Goal: Task Accomplishment & Management: Complete application form

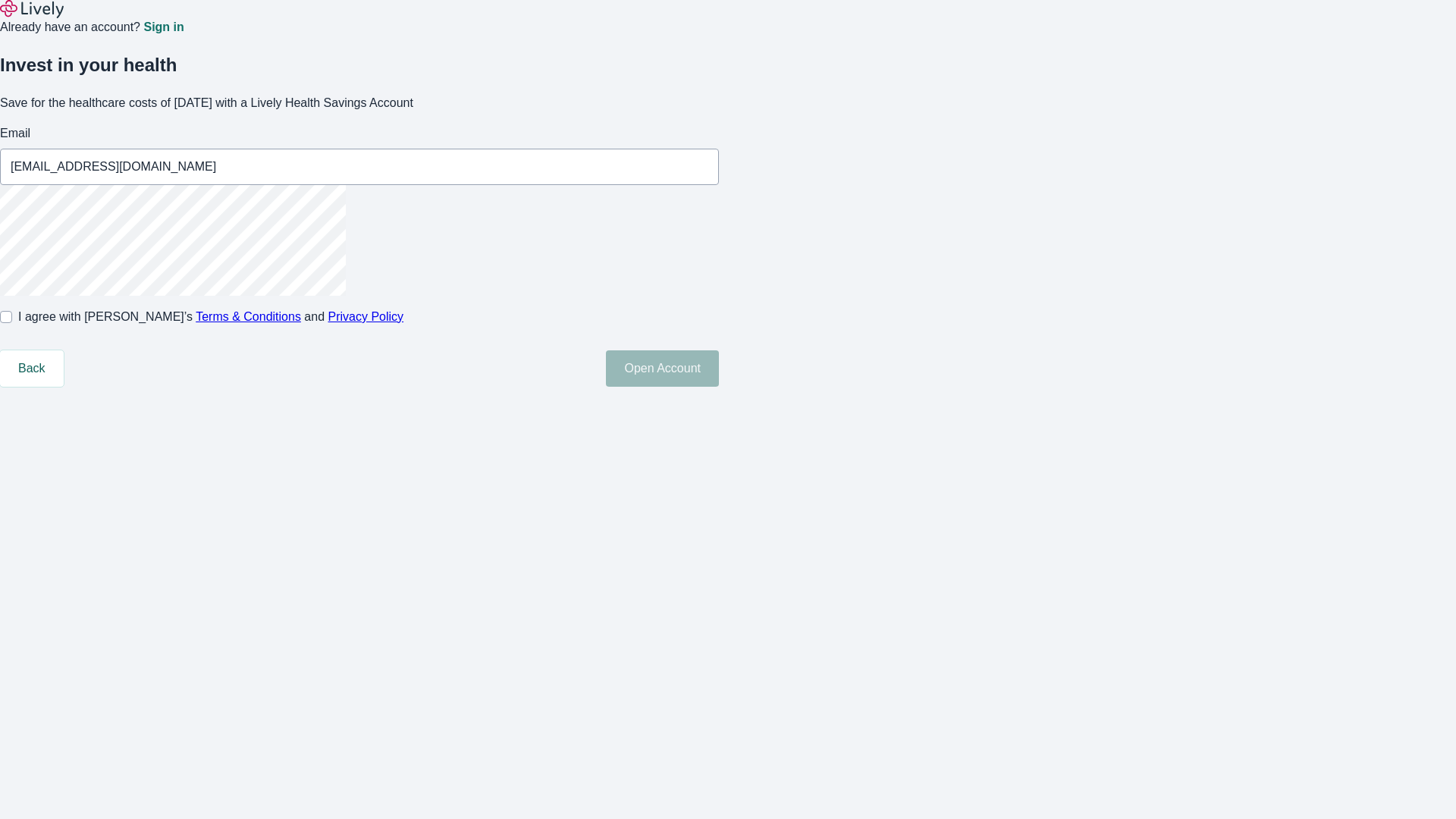
click at [12, 323] on input "I agree with Lively’s Terms & Conditions and Privacy Policy" at bounding box center [5, 316] width 12 height 12
checkbox input "true"
click at [719, 387] on button "Open Account" at bounding box center [663, 368] width 113 height 36
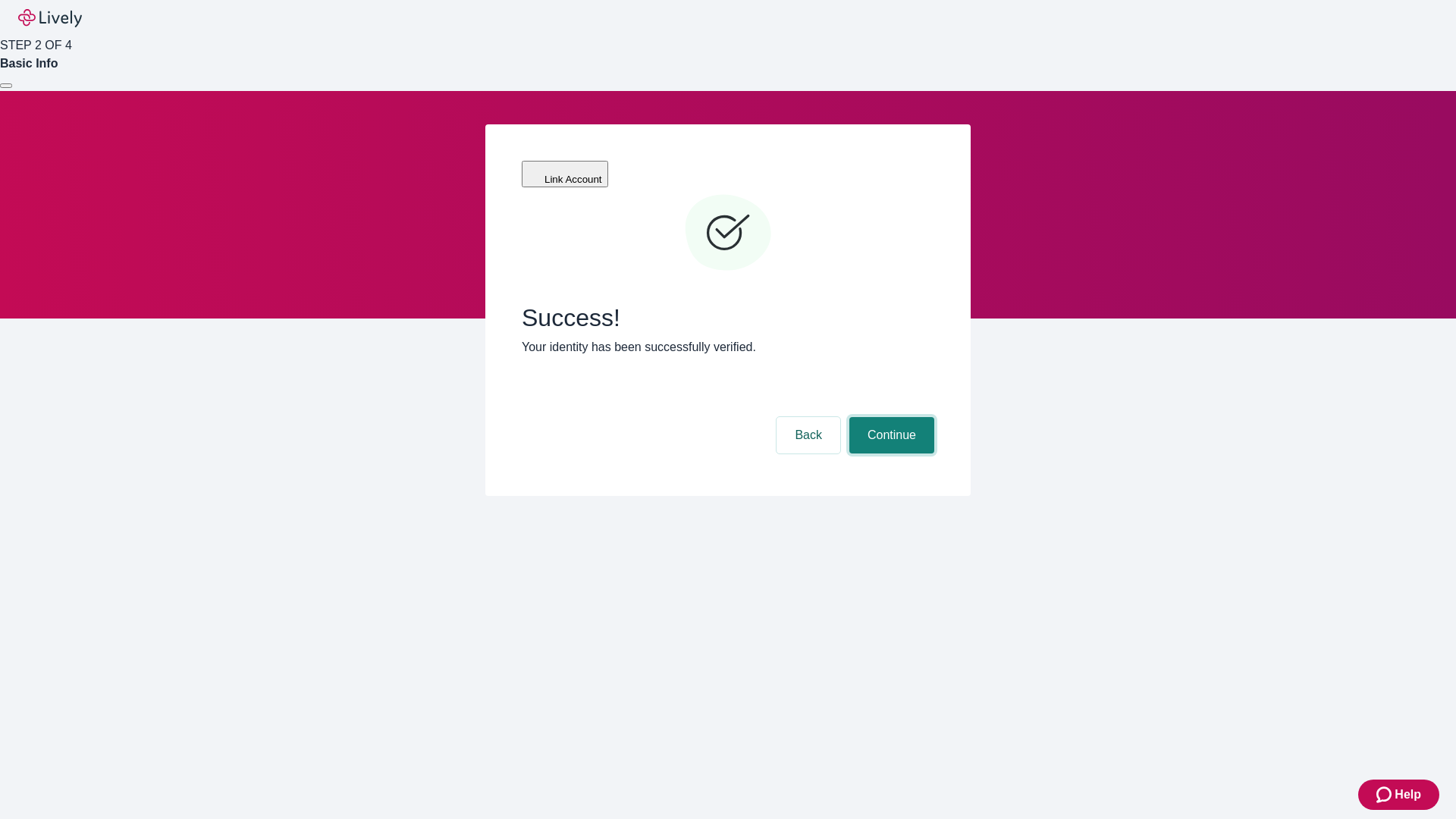
click at [890, 417] on button "Continue" at bounding box center [891, 435] width 85 height 36
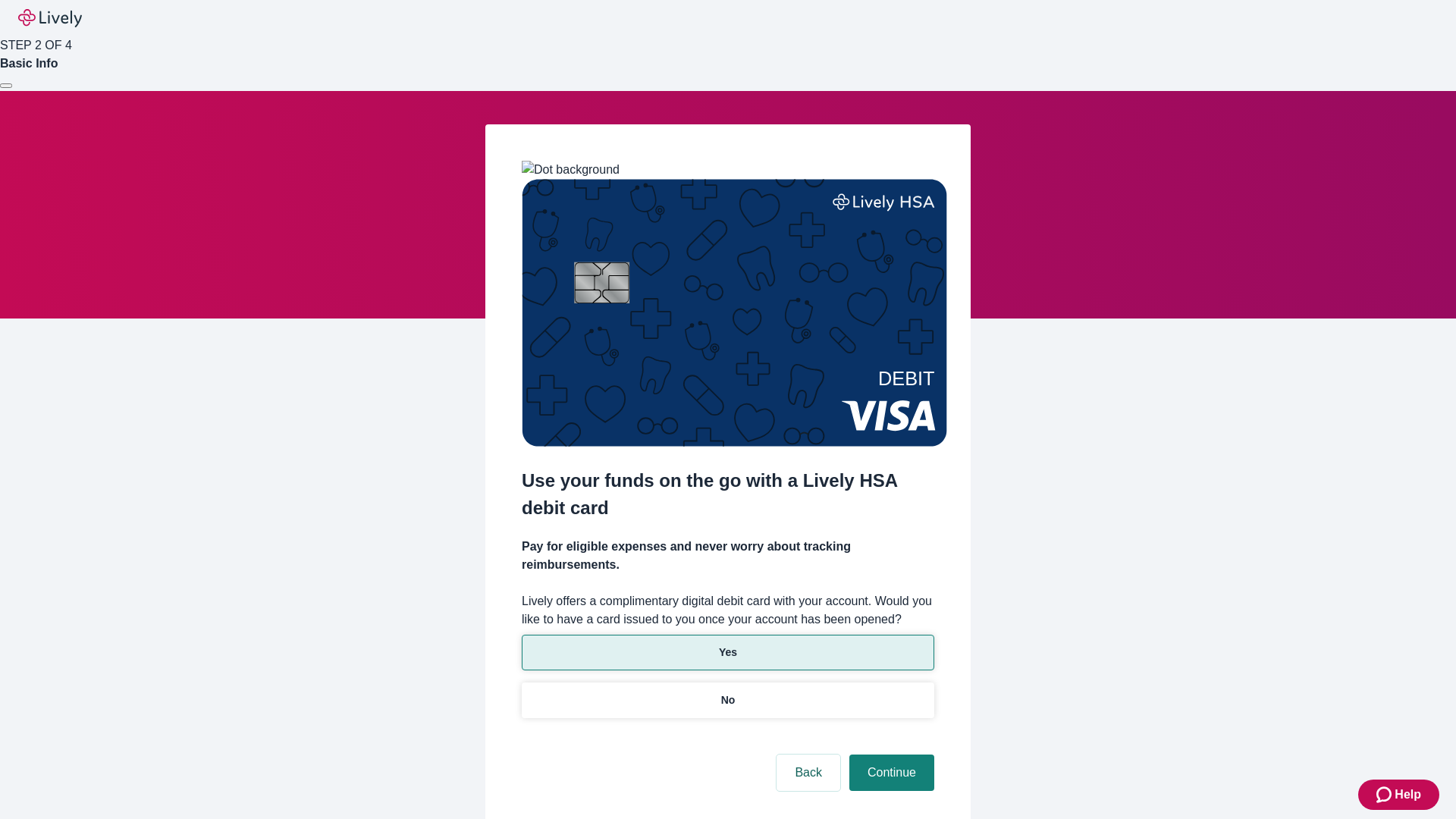
click at [727, 644] on p "Yes" at bounding box center [728, 652] width 18 height 16
click at [890, 754] on button "Continue" at bounding box center [891, 772] width 85 height 36
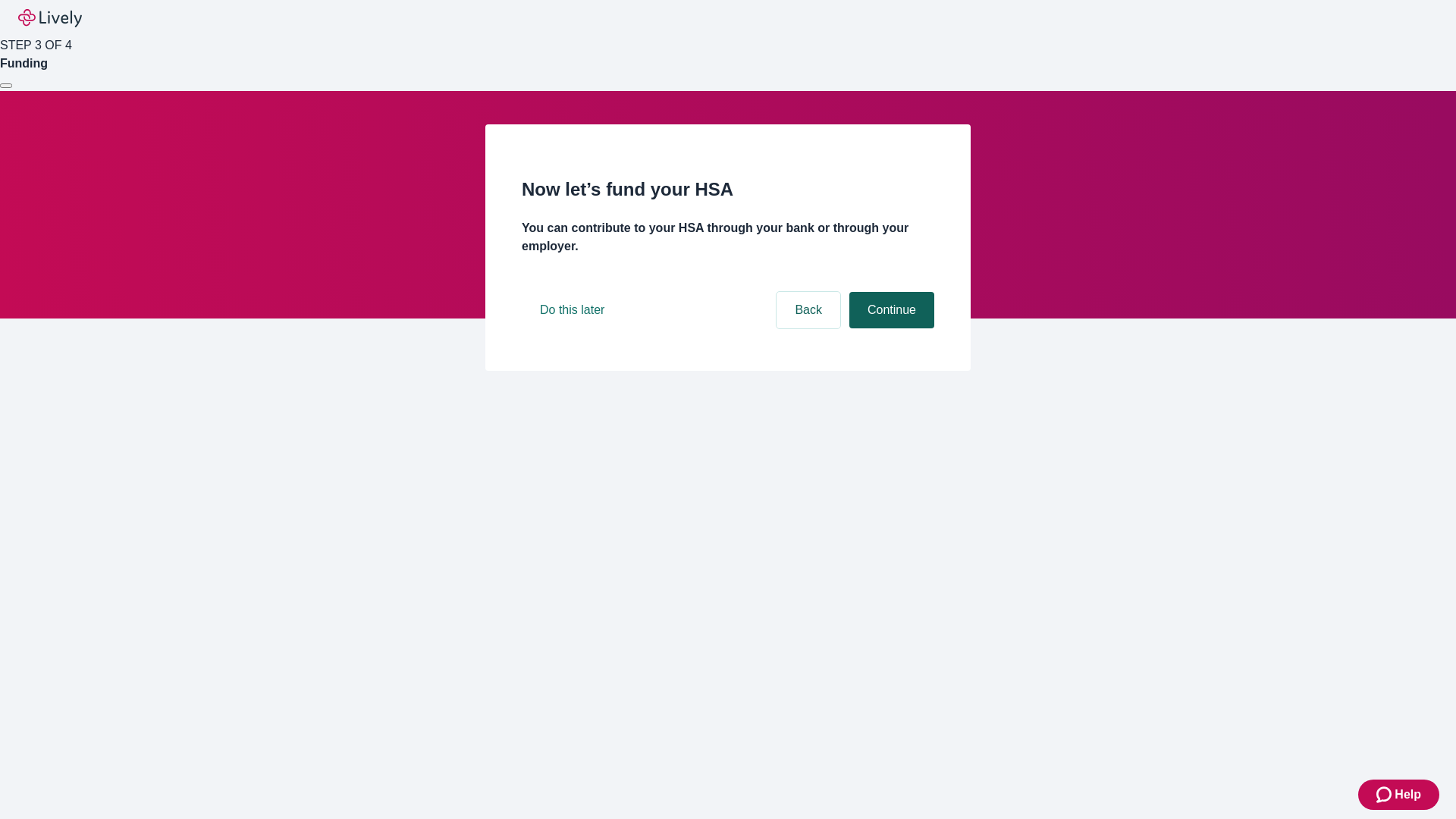
click at [890, 328] on button "Continue" at bounding box center [891, 310] width 85 height 36
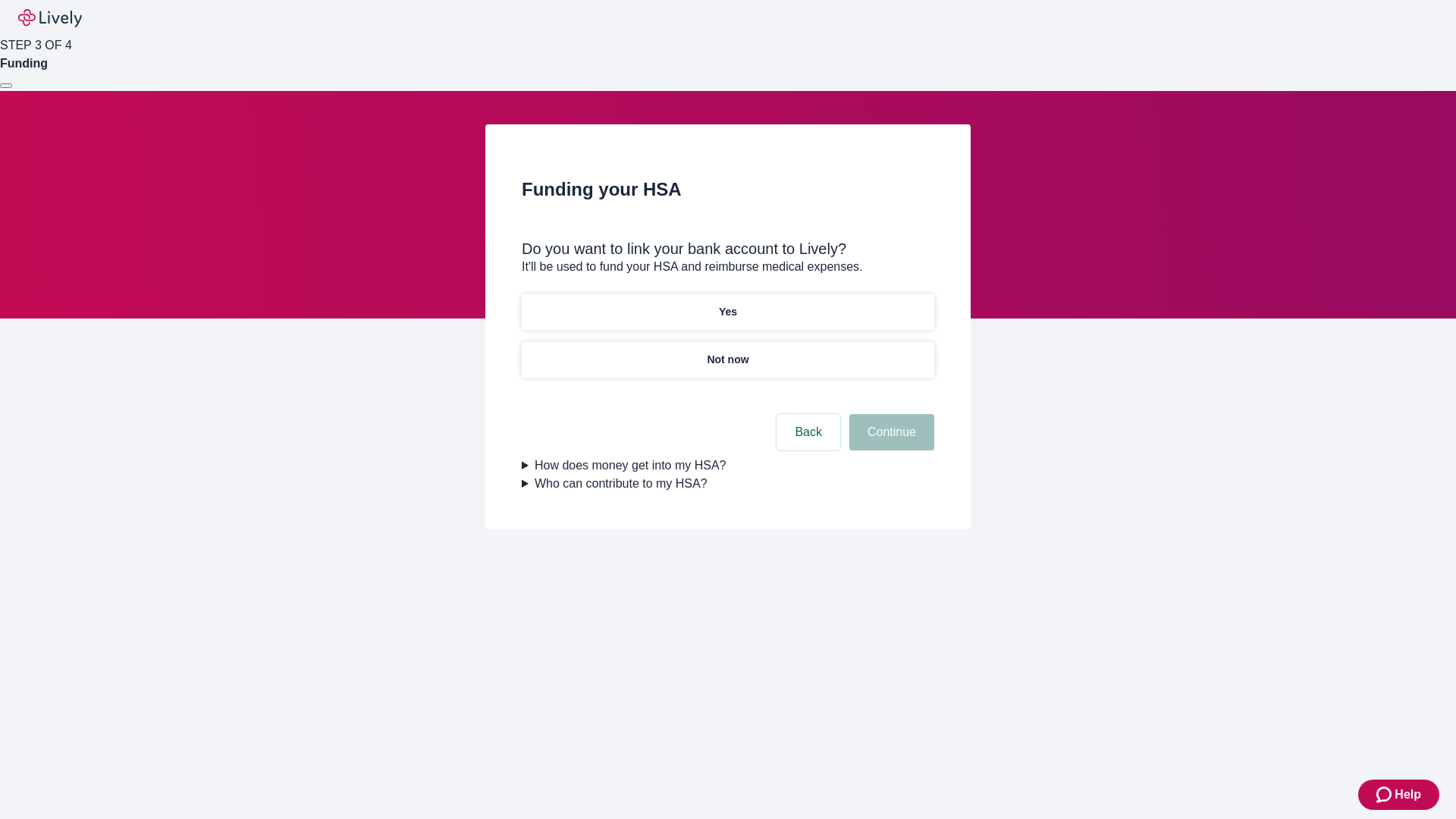
click at [727, 352] on p "Not now" at bounding box center [727, 359] width 42 height 16
click at [890, 441] on button "Continue" at bounding box center [891, 432] width 85 height 36
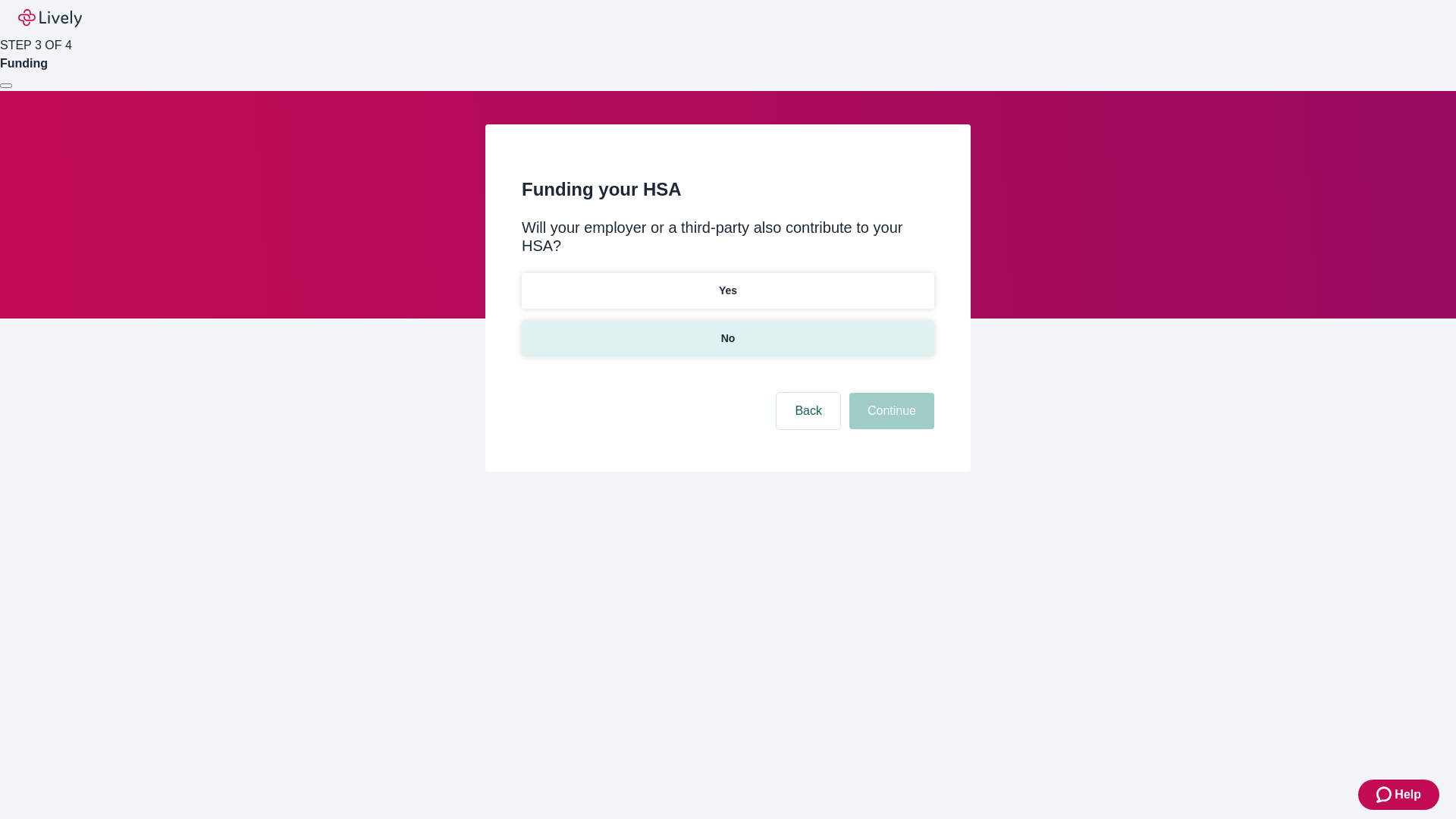
click at [727, 330] on p "No" at bounding box center [728, 338] width 14 height 16
click at [890, 392] on button "Continue" at bounding box center [891, 410] width 85 height 36
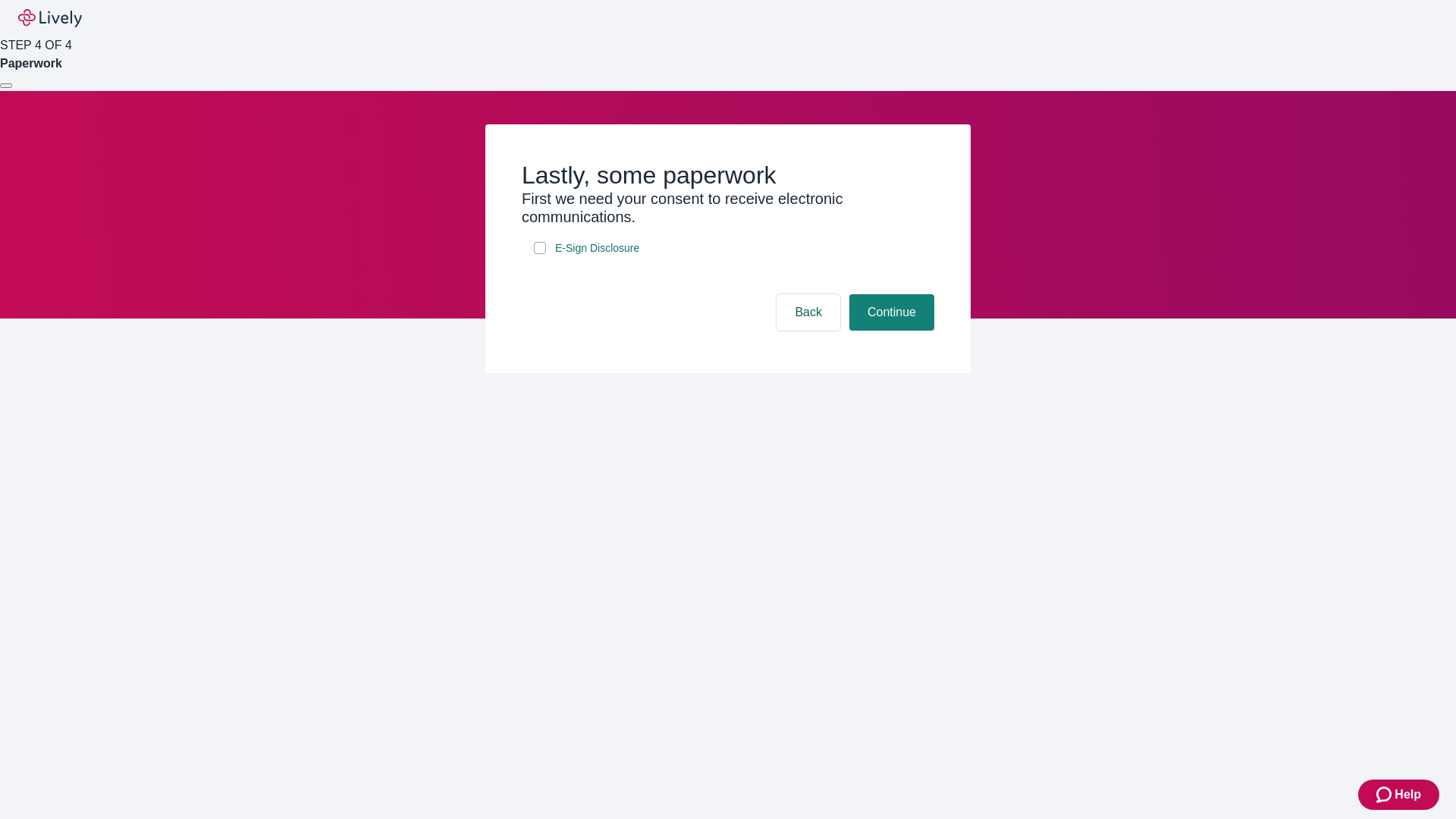
click at [540, 254] on input "E-Sign Disclosure" at bounding box center [540, 247] width 12 height 12
checkbox input "true"
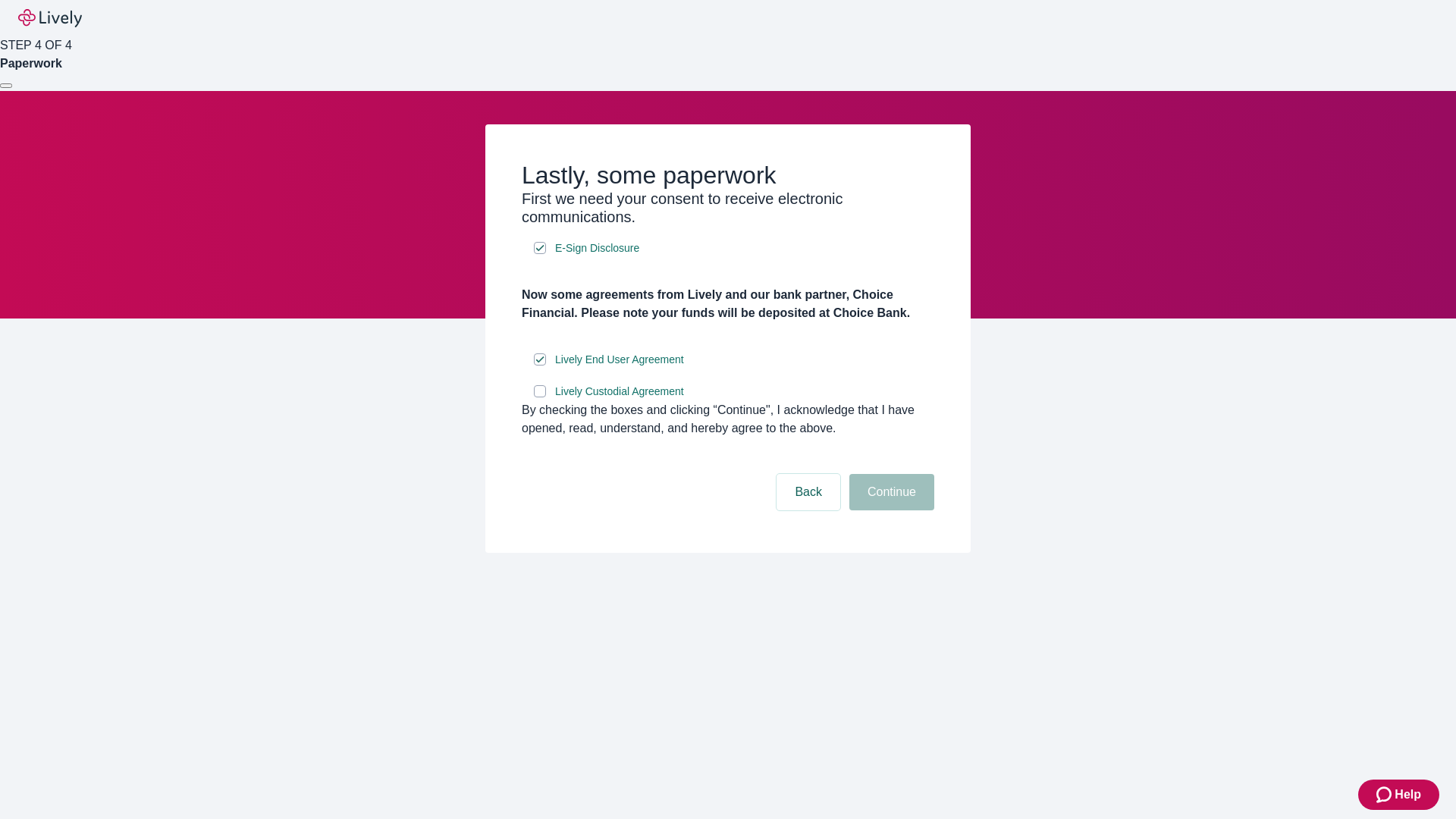
click at [540, 397] on input "Lively Custodial Agreement" at bounding box center [540, 391] width 12 height 12
checkbox input "true"
click at [890, 511] on button "Continue" at bounding box center [891, 492] width 85 height 36
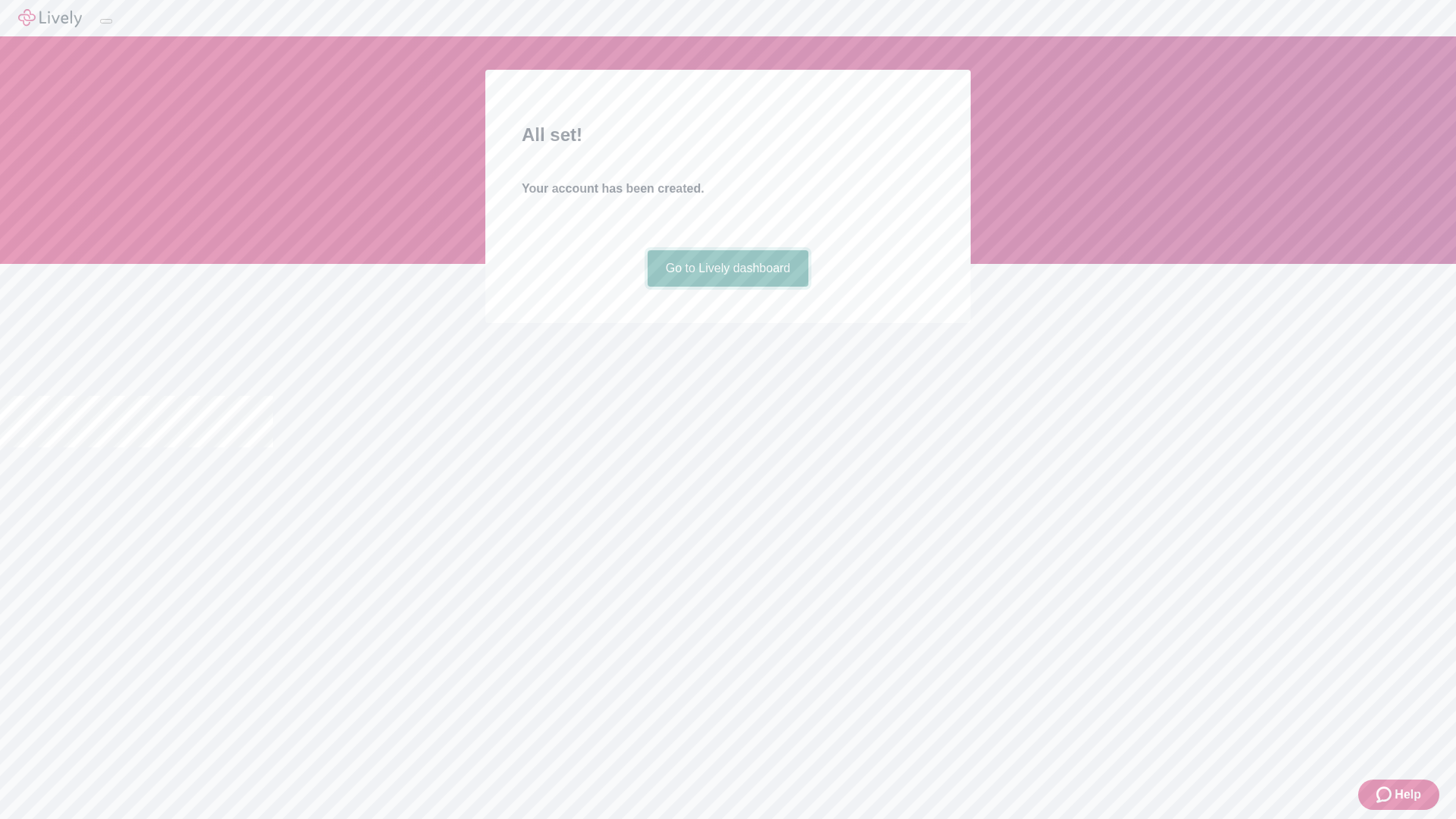
click at [727, 287] on link "Go to Lively dashboard" at bounding box center [728, 268] width 161 height 36
